Goal: Task Accomplishment & Management: Use online tool/utility

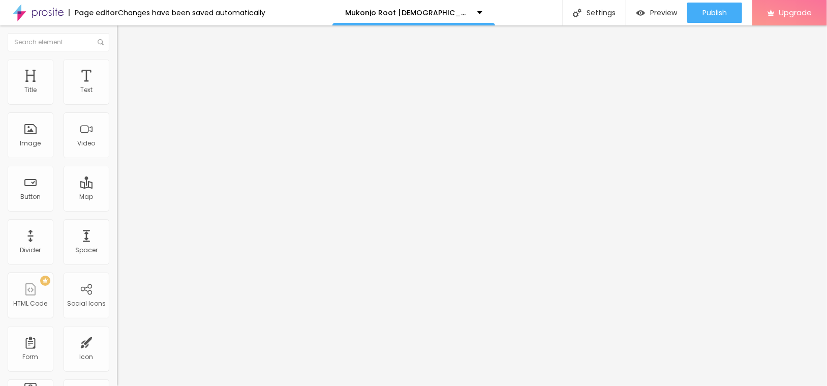
click at [117, 150] on button "button" at bounding box center [124, 145] width 14 height 11
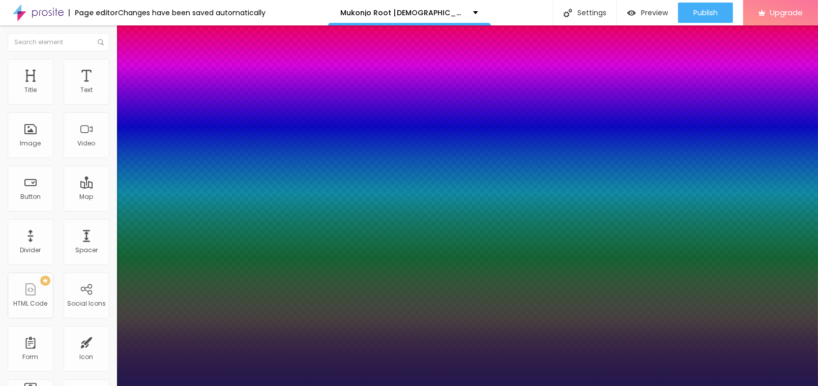
type input "1"
type input "19"
type input "1"
type input "18"
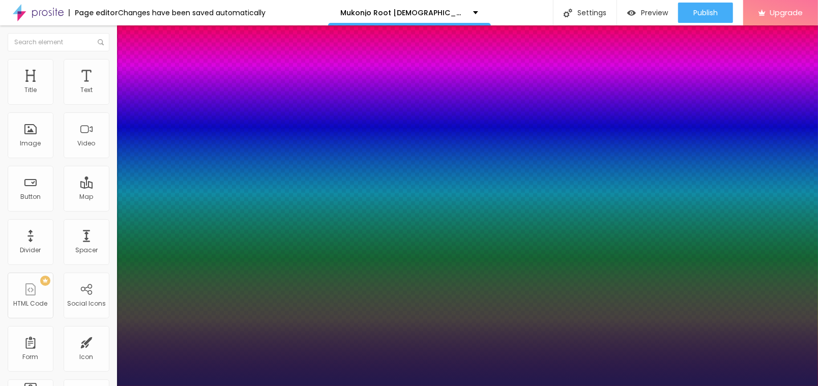
type input "18"
type input "1"
type input "19"
type input "1"
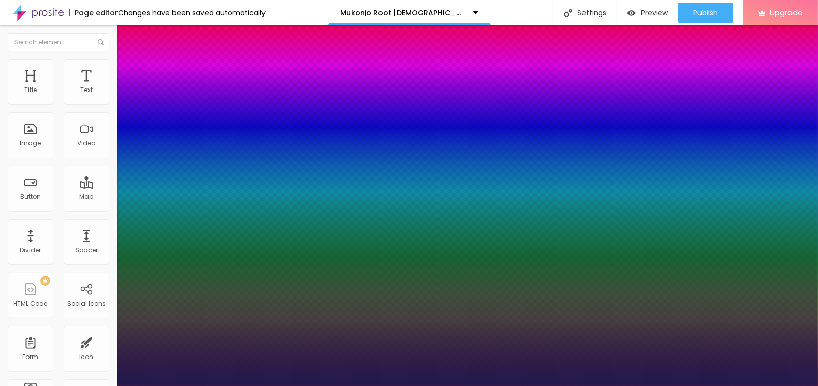
type input "21"
type input "1"
type input "26"
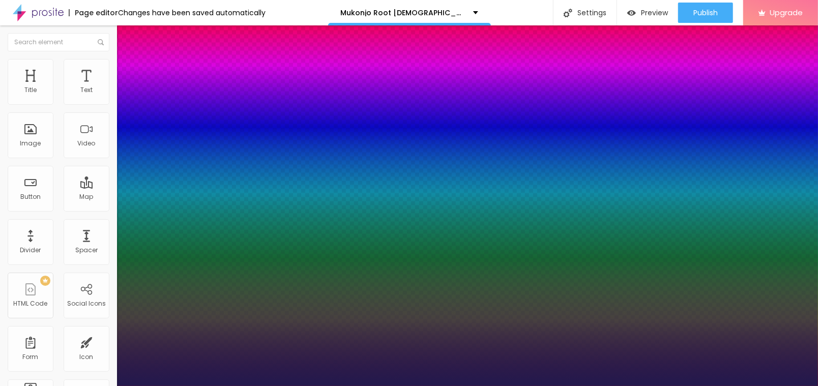
type input "1"
type input "27"
type input "1"
type input "31"
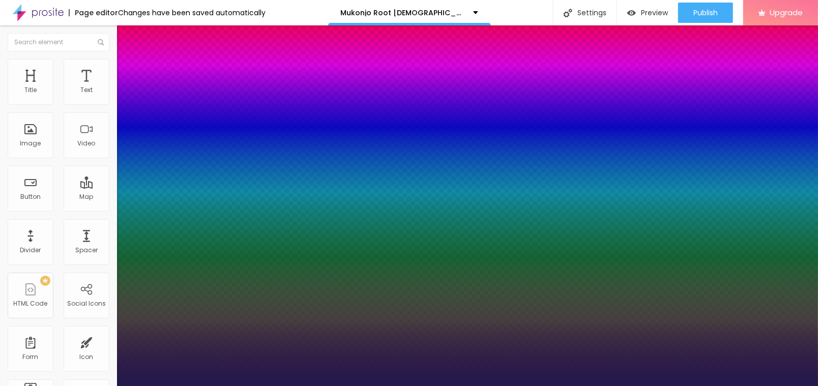
type input "31"
type input "1"
type input "32"
type input "1"
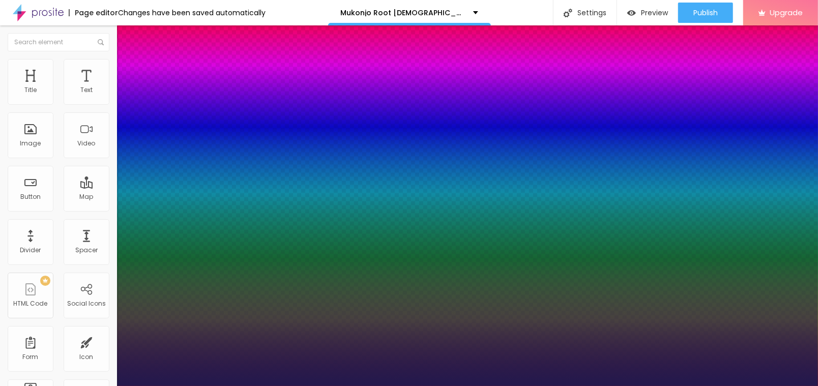
type input "33"
type input "1"
type input "37"
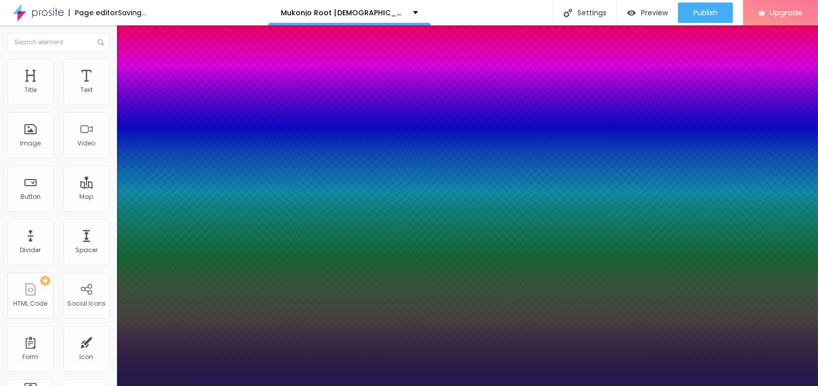
type input "1"
drag, startPoint x: 140, startPoint y: 288, endPoint x: 155, endPoint y: 294, distance: 15.3
type input "37"
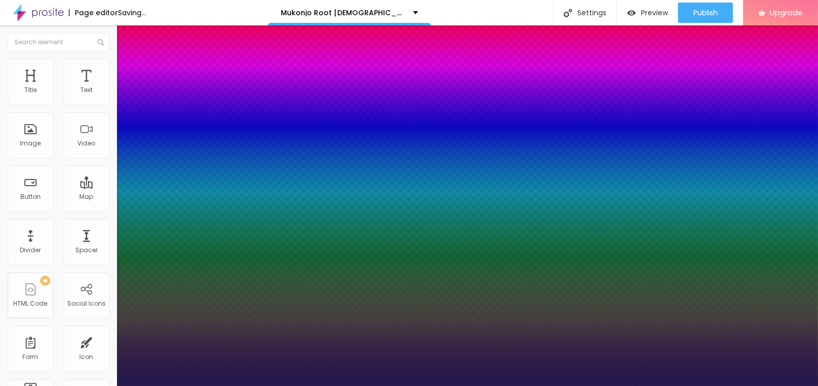
type input "1"
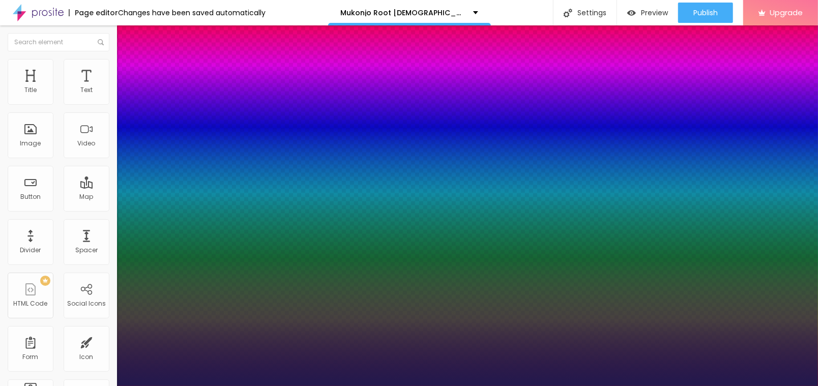
select select "Arsenal-Bold"
type input "1"
click at [288, 386] on div at bounding box center [409, 386] width 818 height 0
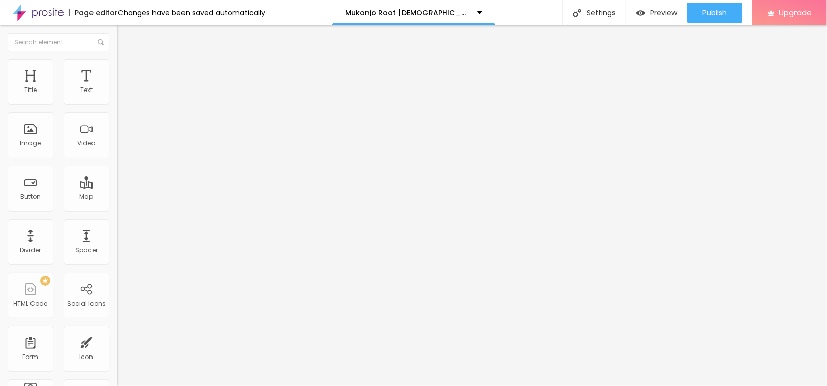
click at [117, 95] on div "Typography Reset to default" at bounding box center [175, 83] width 117 height 28
click at [121, 95] on icon "button" at bounding box center [124, 91] width 6 height 6
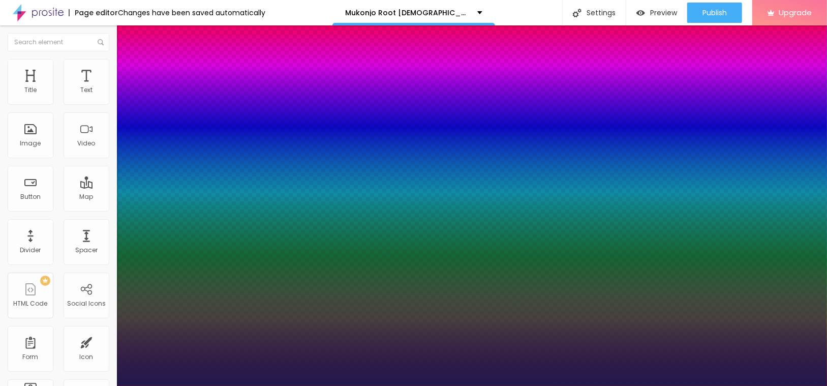
type input "1"
select select "Corben-Regular"
type input "1"
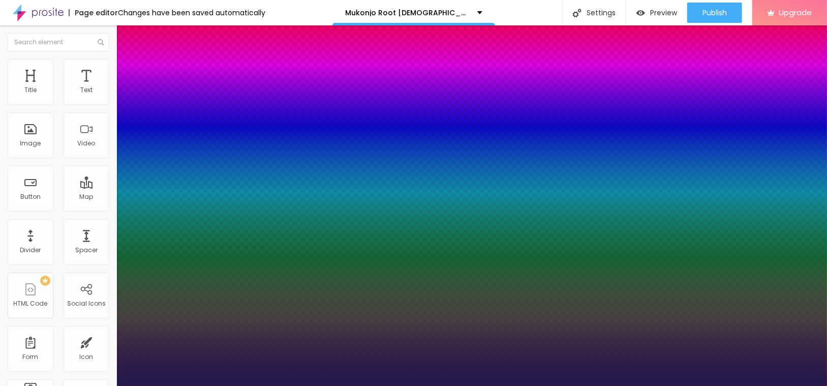
click at [320, 386] on div at bounding box center [413, 386] width 827 height 0
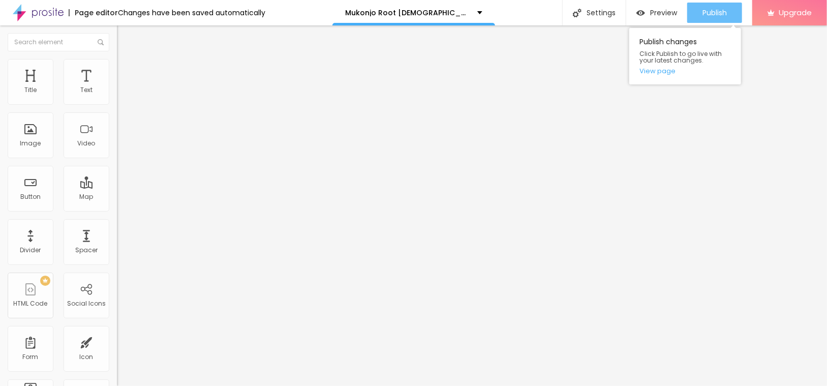
click at [700, 13] on button "Publish" at bounding box center [714, 13] width 55 height 20
click at [656, 72] on link "View page" at bounding box center [686, 71] width 92 height 7
